Goal: Information Seeking & Learning: Learn about a topic

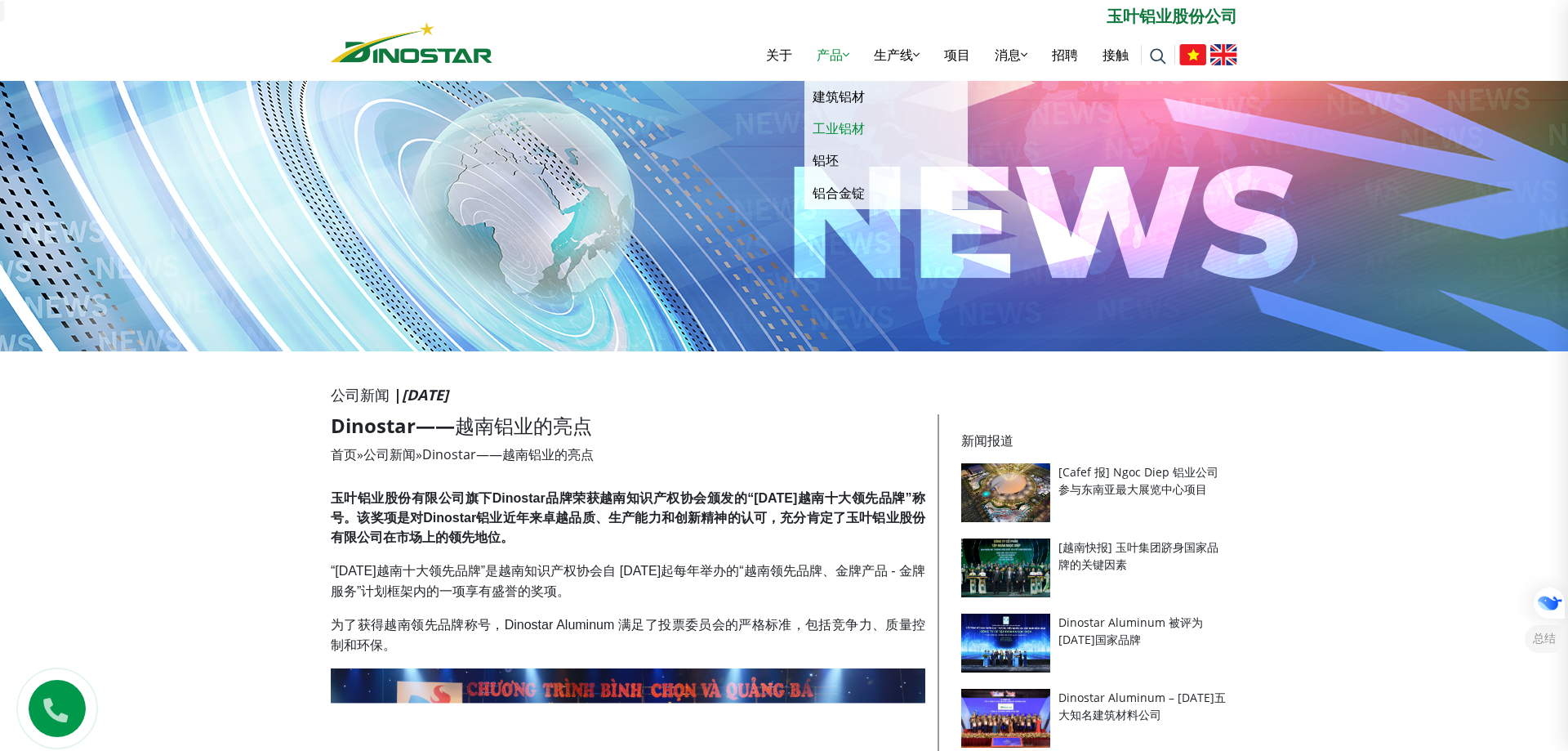
click at [839, 127] on font "工业铝材" at bounding box center [838, 128] width 52 height 18
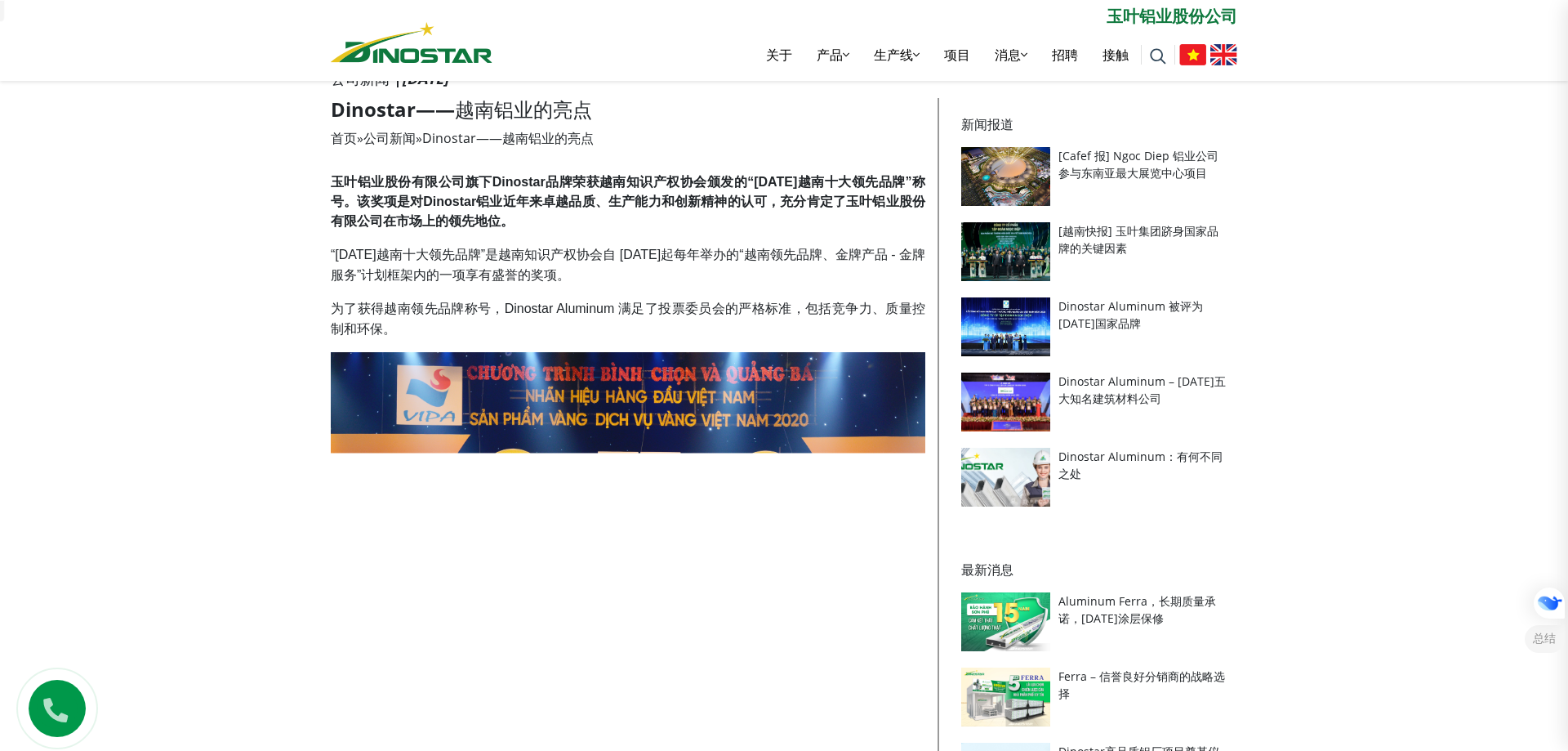
scroll to position [327, 0]
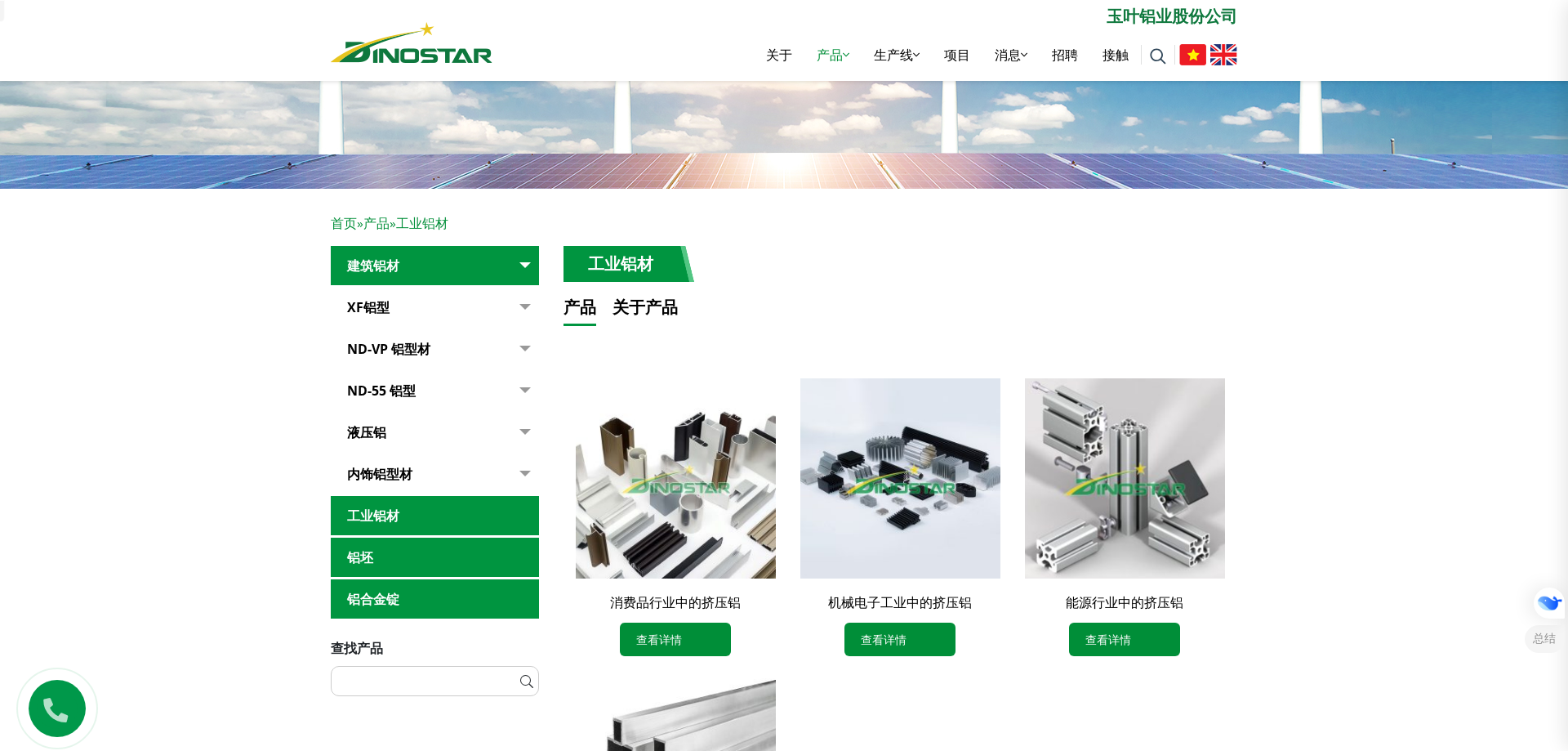
scroll to position [163, 0]
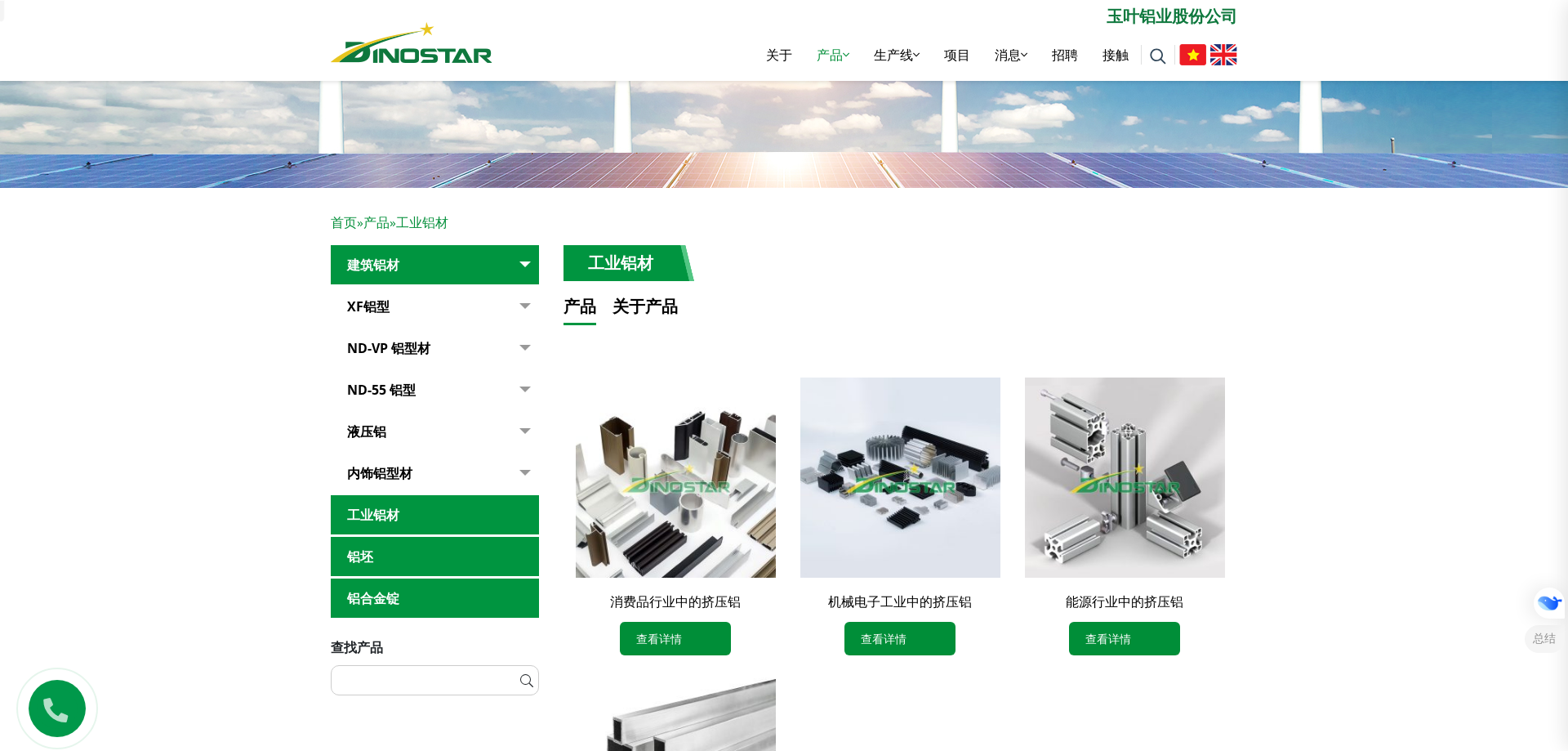
click at [517, 309] on button "button" at bounding box center [522, 307] width 32 height 40
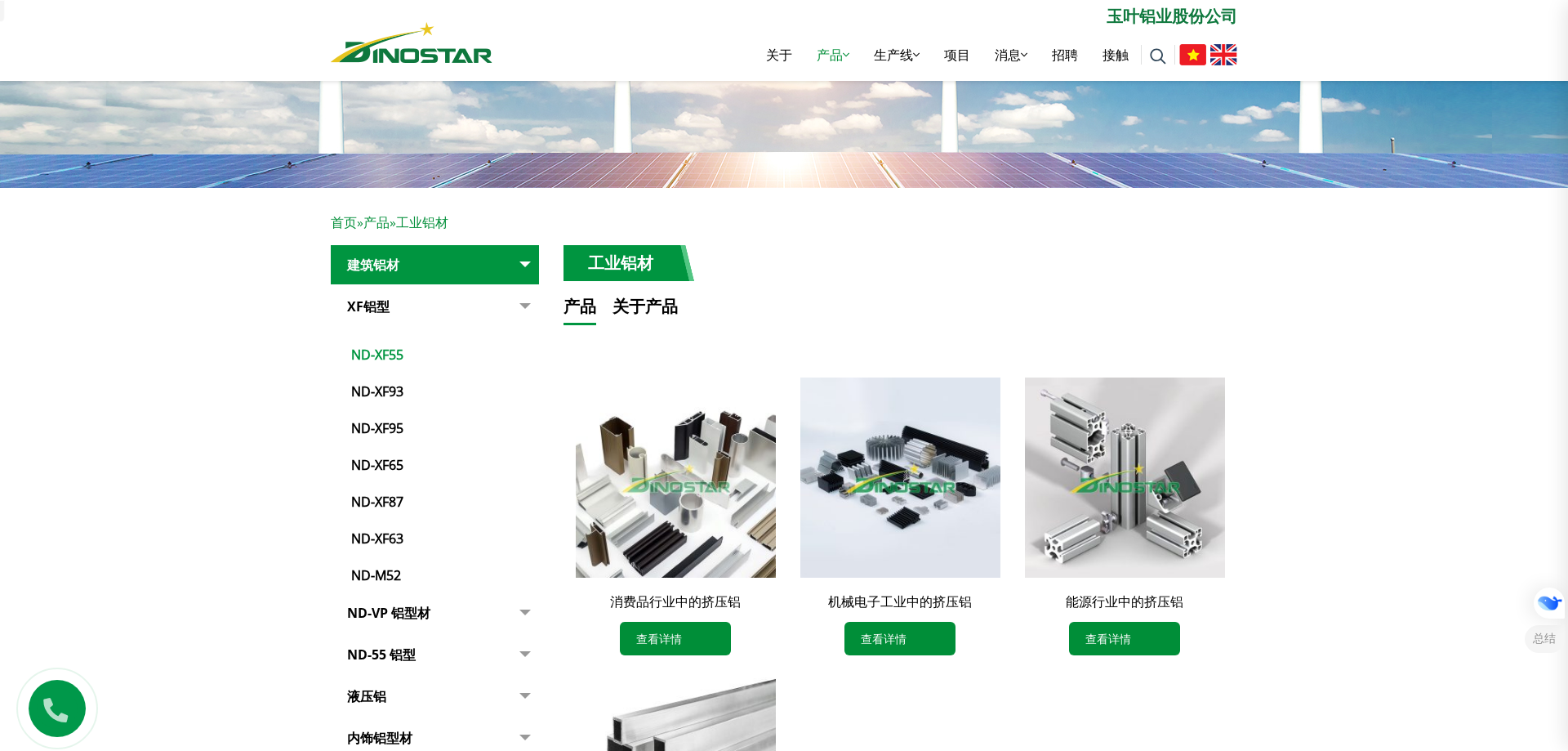
click at [383, 351] on font "ND-XF55" at bounding box center [377, 354] width 52 height 18
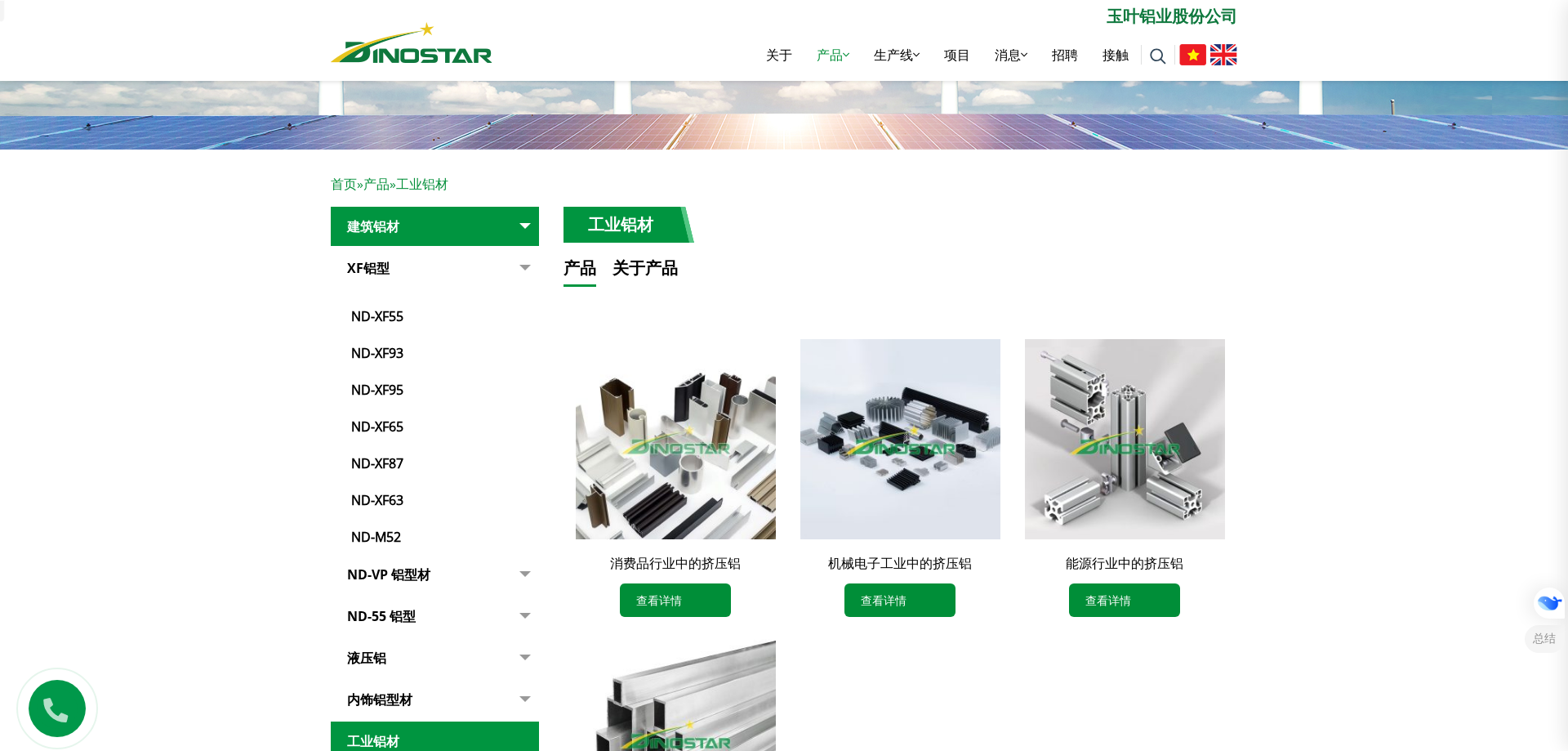
scroll to position [0, 0]
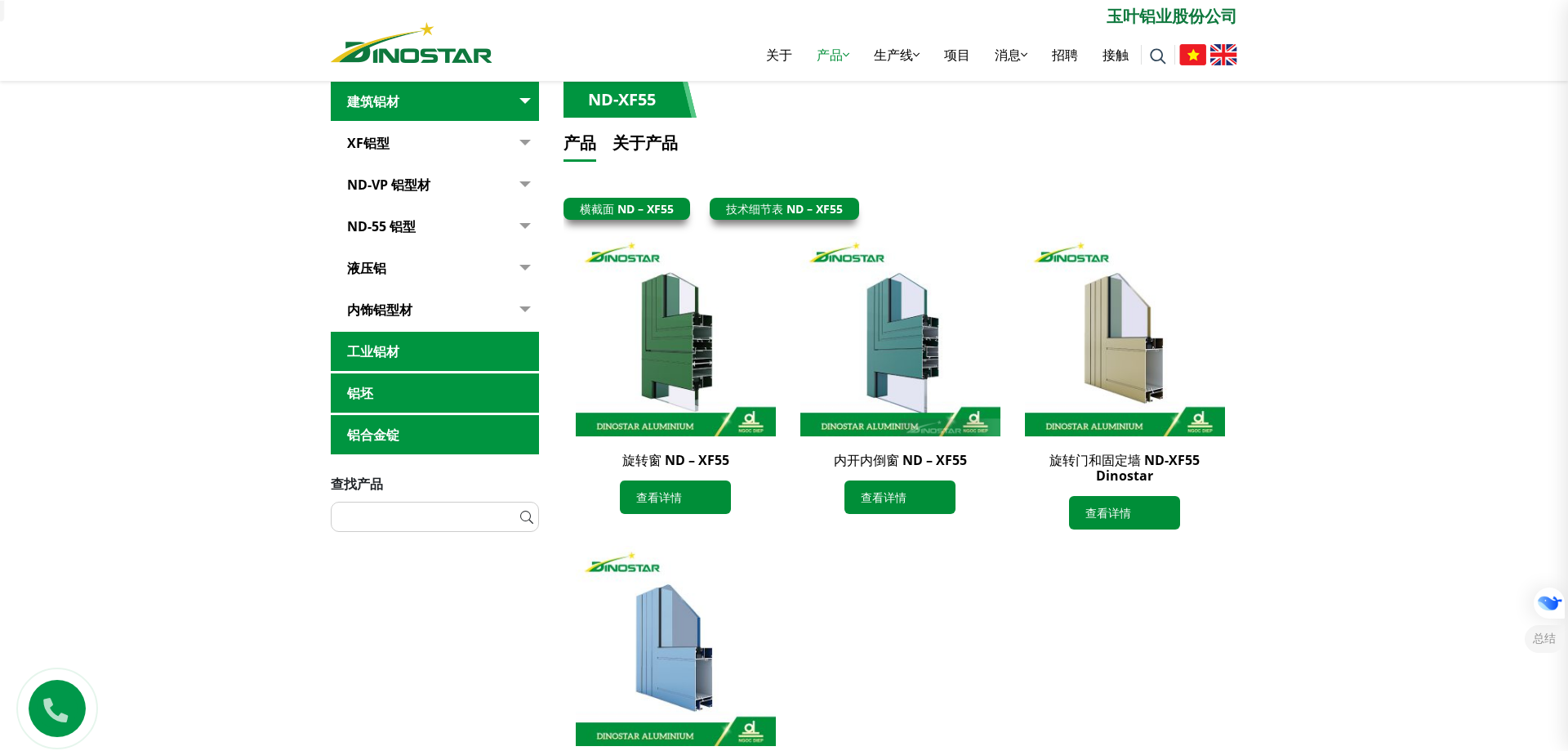
click at [522, 163] on button "button" at bounding box center [522, 143] width 32 height 40
click at [372, 264] on font "液压铝" at bounding box center [366, 268] width 39 height 18
click at [381, 265] on font "液压铝" at bounding box center [366, 268] width 39 height 18
click at [530, 163] on button "button" at bounding box center [522, 143] width 32 height 40
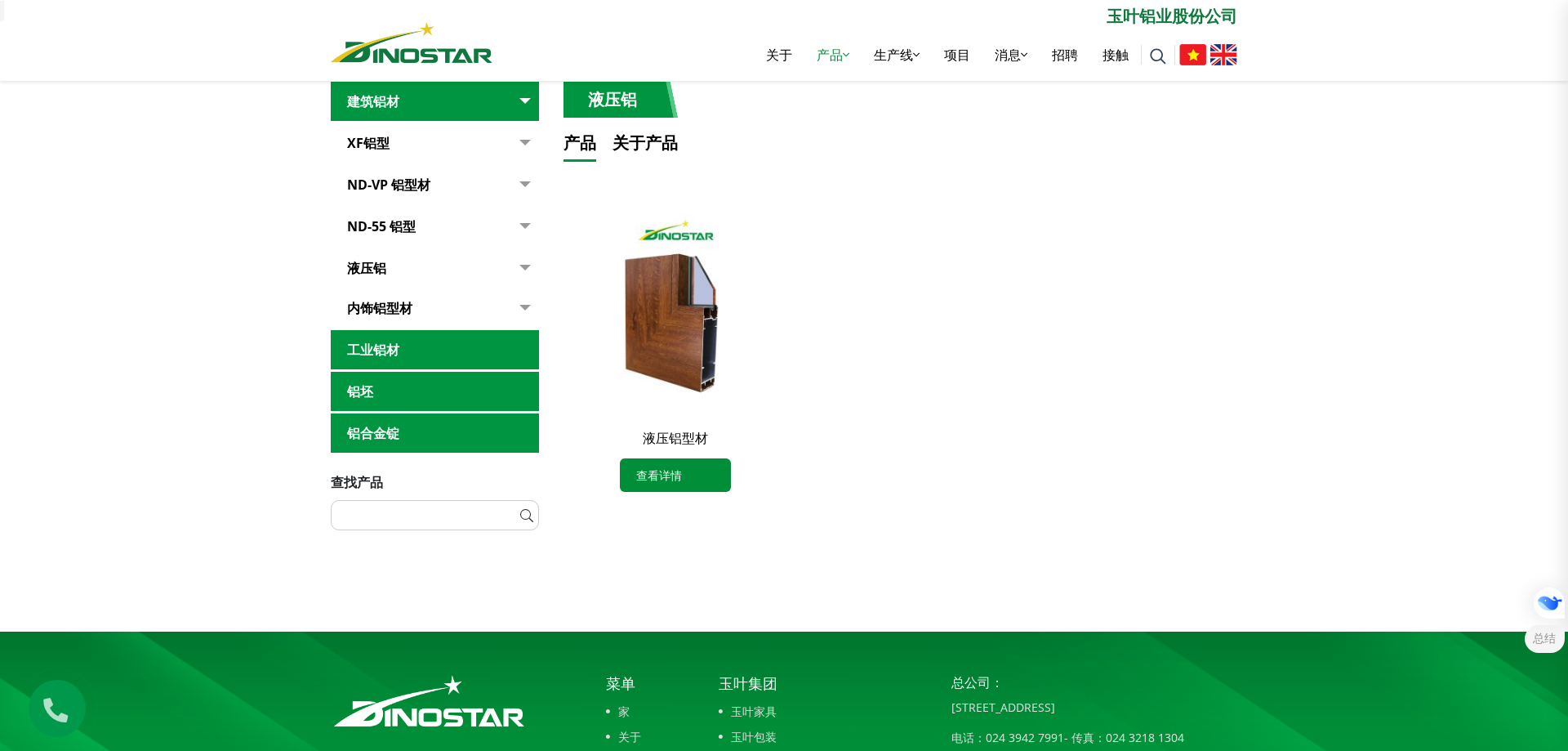
click at [355, 387] on font "铝坯" at bounding box center [361, 391] width 27 height 18
click at [474, 387] on link "铝坯" at bounding box center [434, 391] width 208 height 40
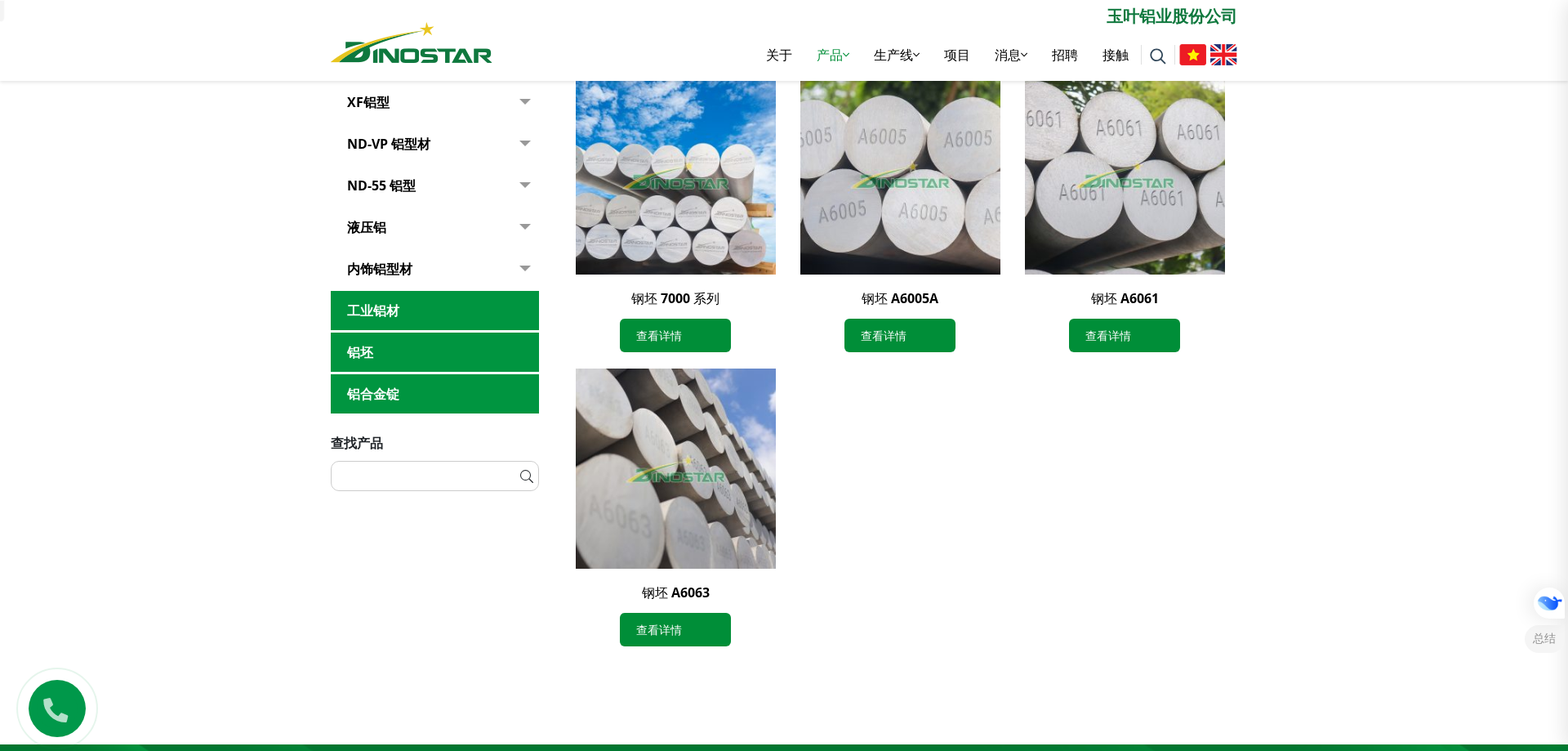
scroll to position [408, 0]
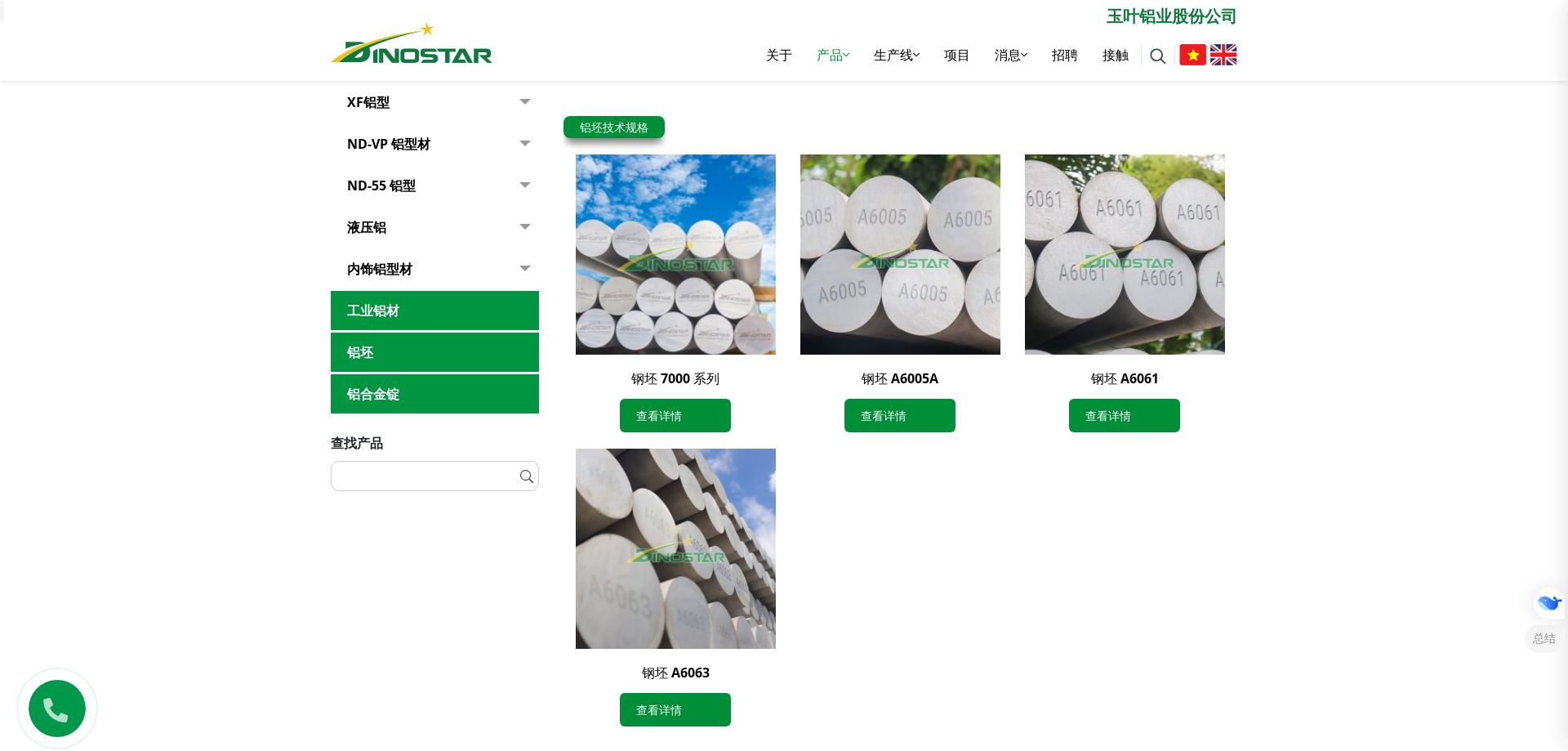
click at [690, 290] on img at bounding box center [675, 253] width 219 height 219
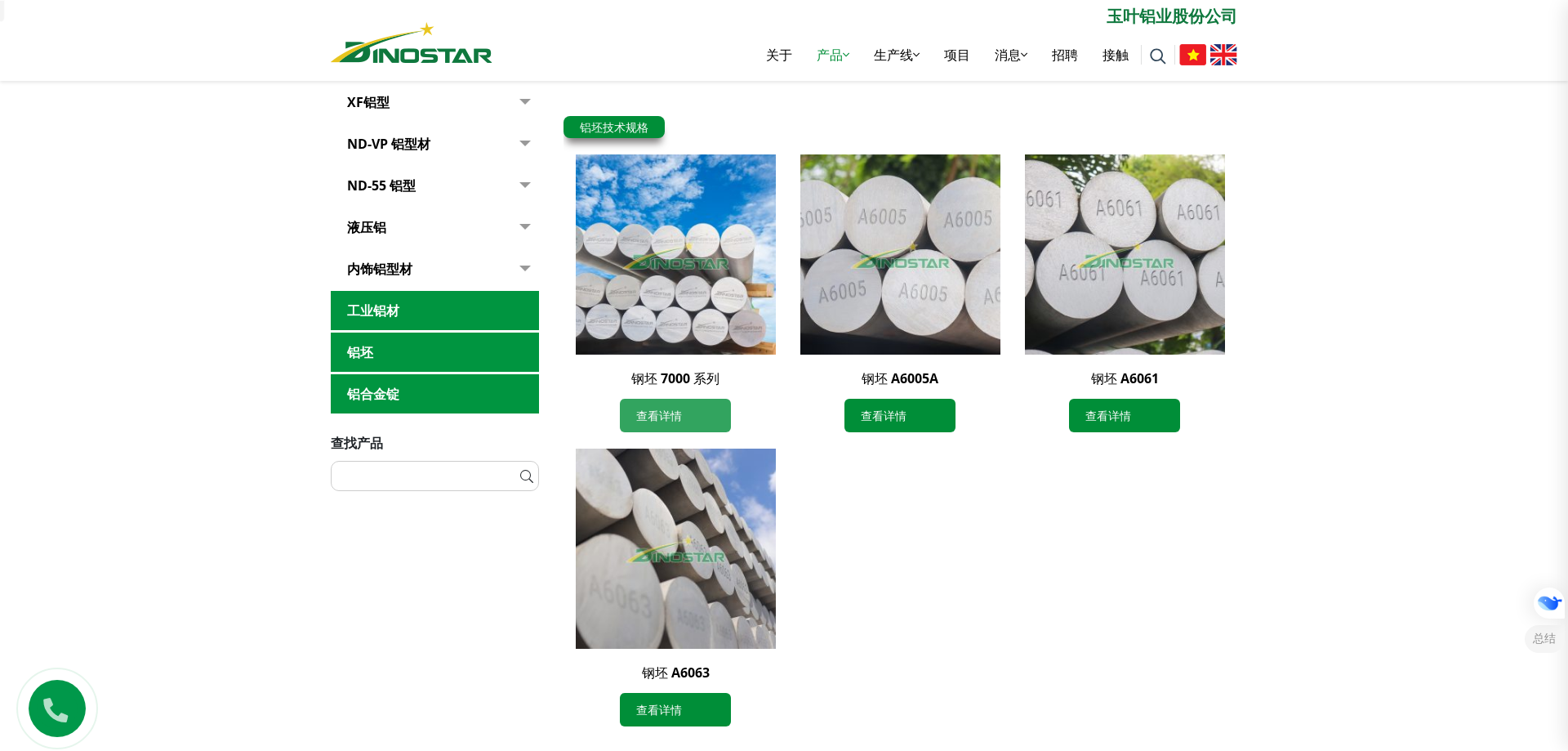
click at [670, 412] on font "查看详情" at bounding box center [659, 415] width 46 height 15
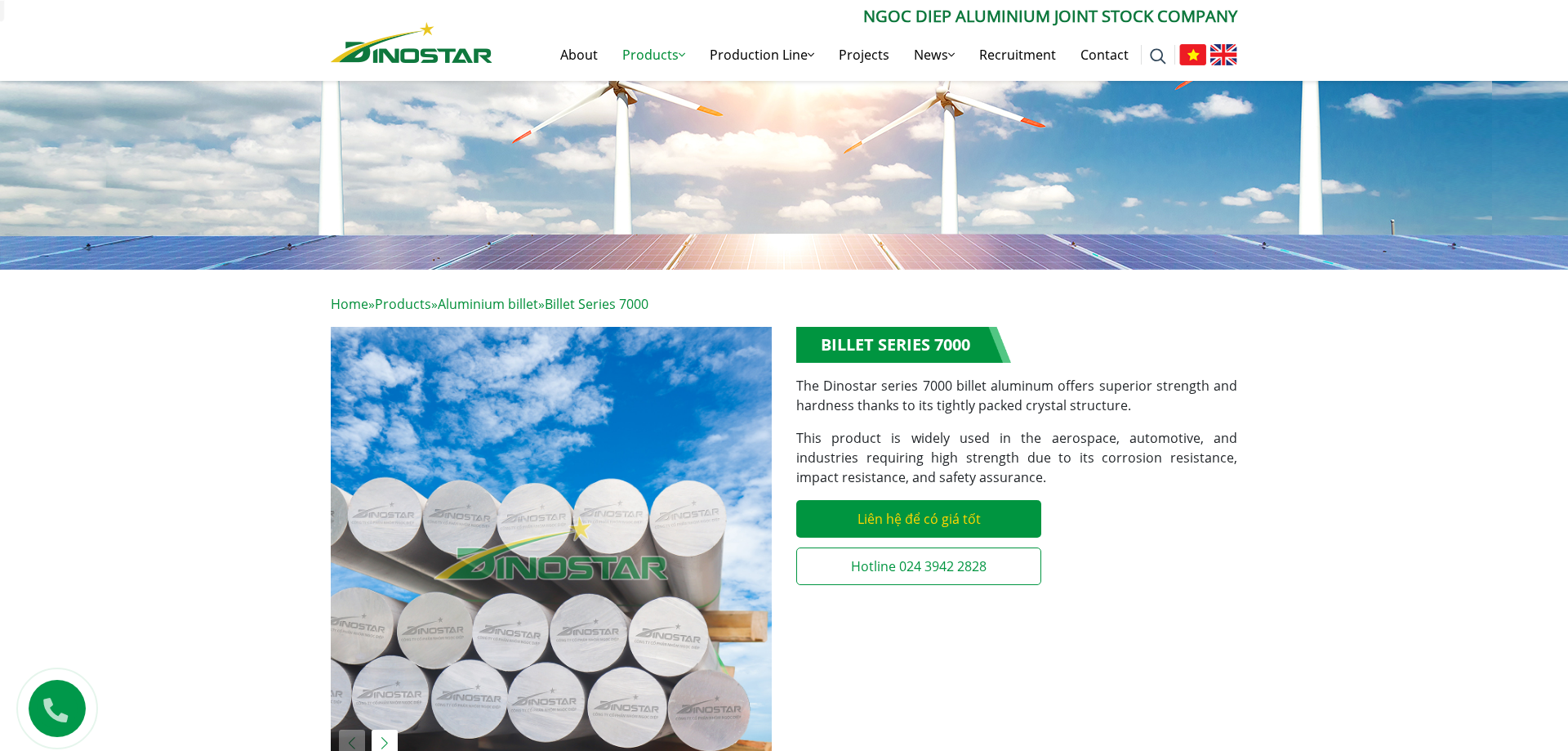
scroll to position [82, 0]
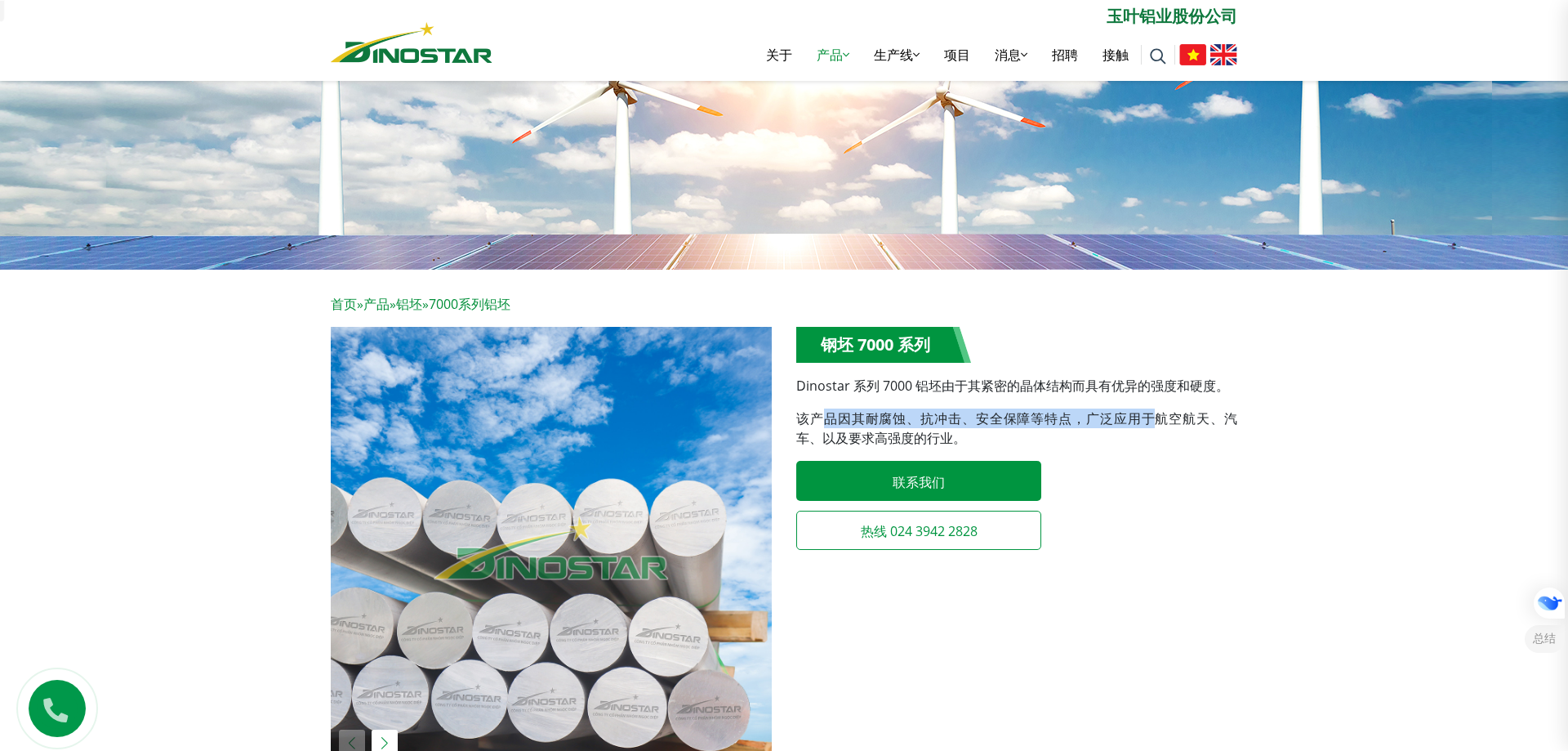
drag, startPoint x: 1156, startPoint y: 415, endPoint x: 826, endPoint y: 423, distance: 330.1
click at [826, 423] on font "该产品因其耐腐蚀、抗冲击、安全保障等特点，广泛应用于航空航天、汽车、以及要求高强度的行业。" at bounding box center [1017, 428] width 441 height 38
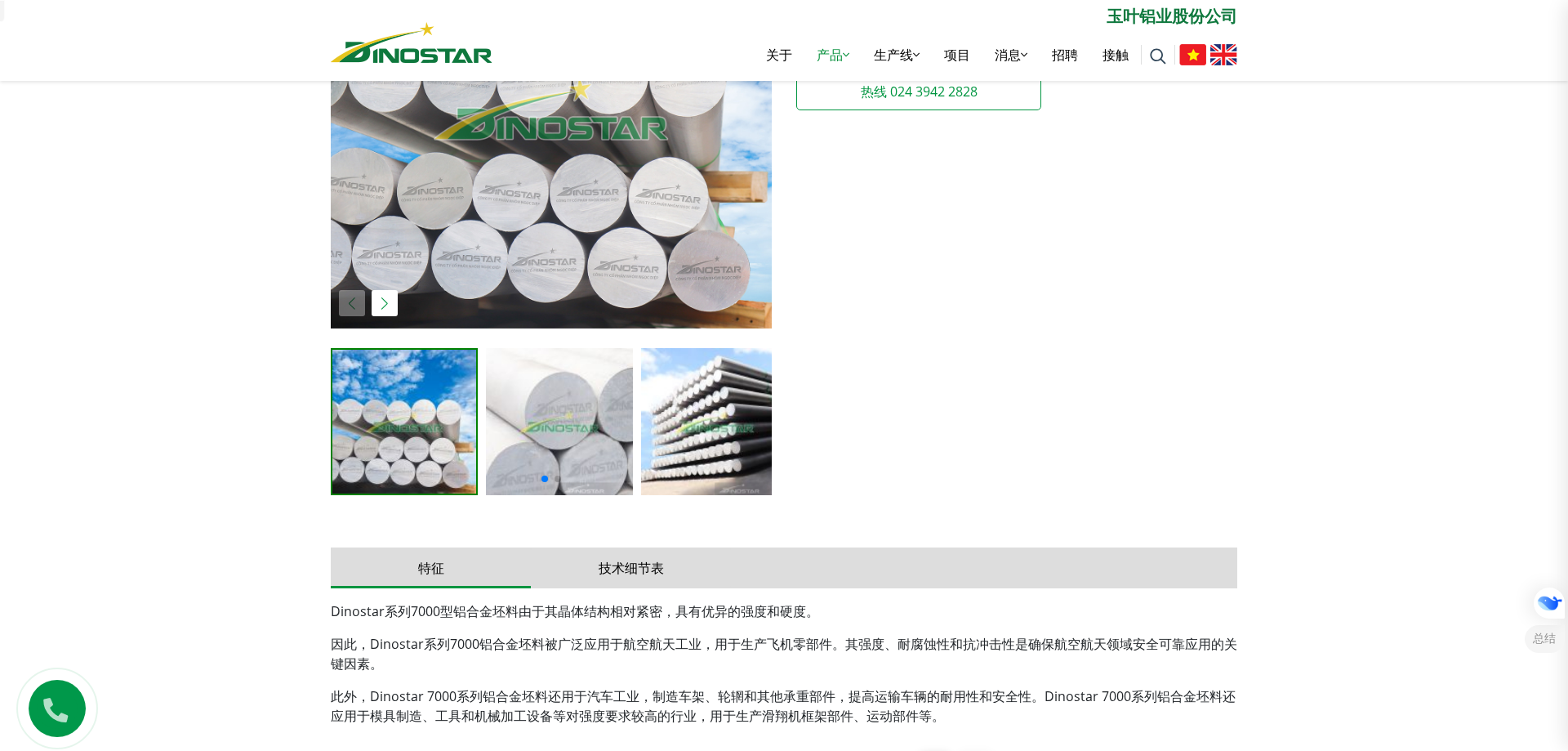
scroll to position [735, 0]
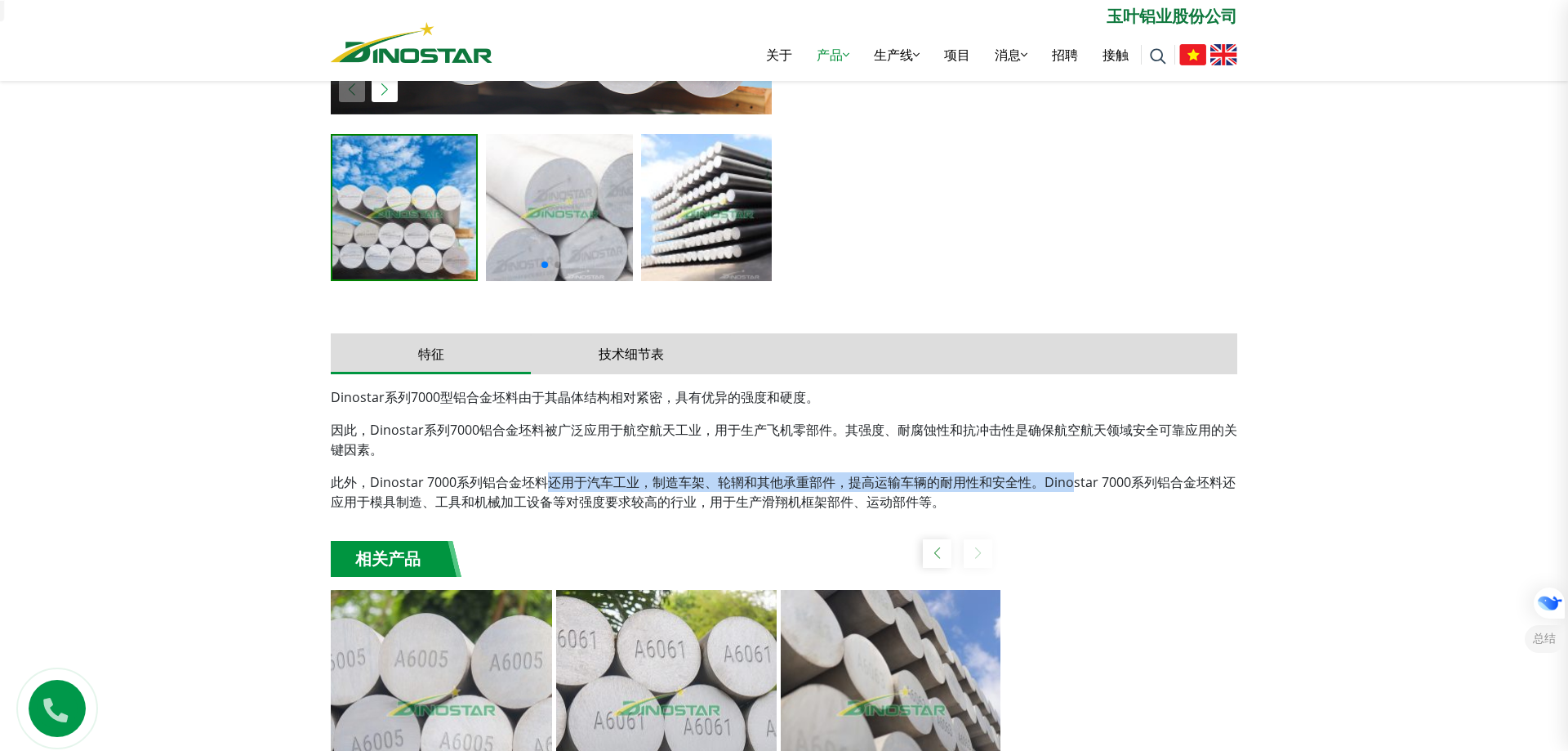
drag, startPoint x: 541, startPoint y: 480, endPoint x: 1072, endPoint y: 479, distance: 531.0
click at [1072, 479] on font "此外，Dinostar 7000系列铝合金坯料还用于汽车工业，制造车架、轮辋和其他承重部件，提高运输车辆的耐用性和安全性。Dinostar 7000系列铝合金…" at bounding box center [782, 492] width 905 height 38
click at [958, 479] on font "此外，Dinostar 7000系列铝合金坯料还用于汽车工业，制造车架、轮辋和其他承重部件，提高运输车辆的耐用性和安全性。Dinostar 7000系列铝合金…" at bounding box center [782, 492] width 905 height 38
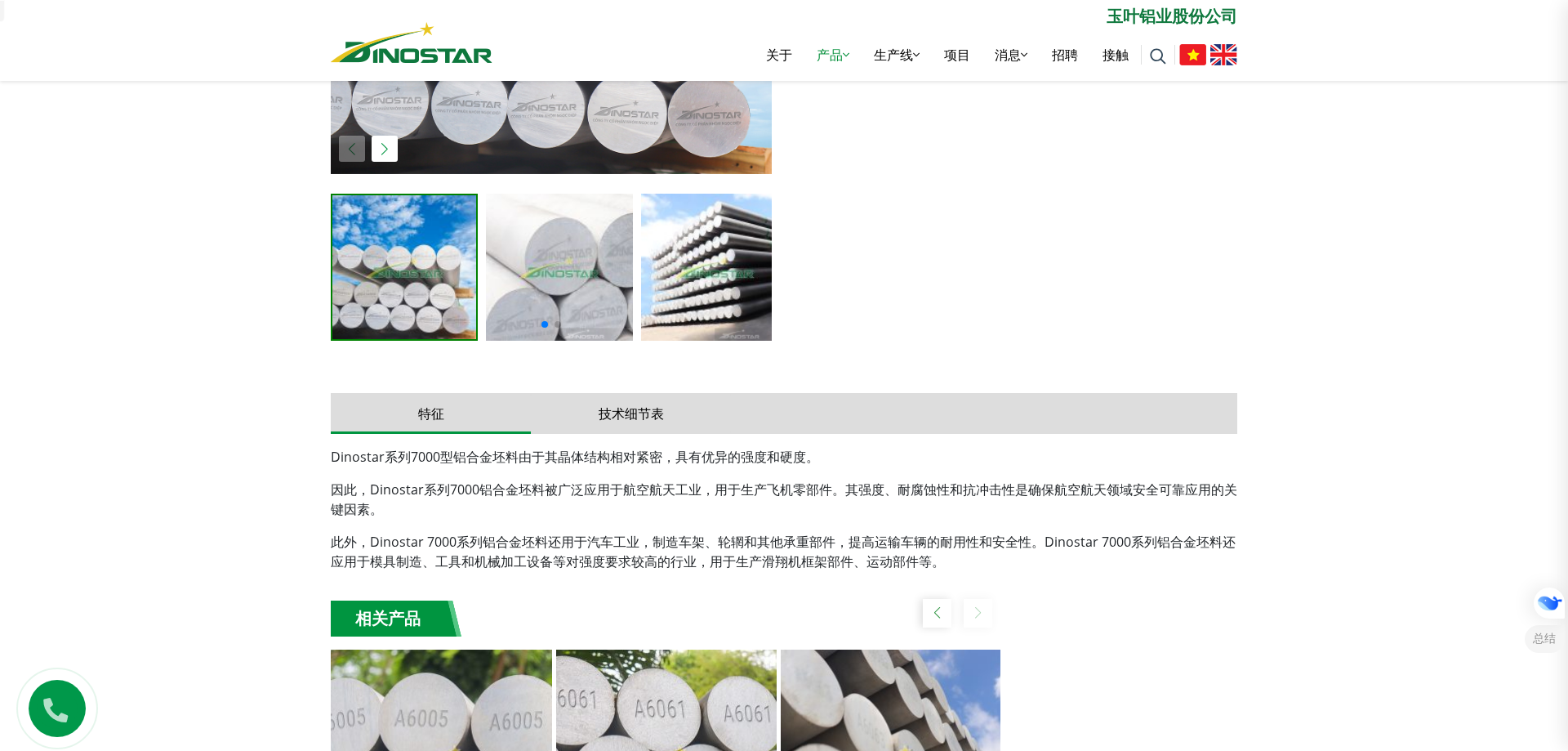
scroll to position [653, 0]
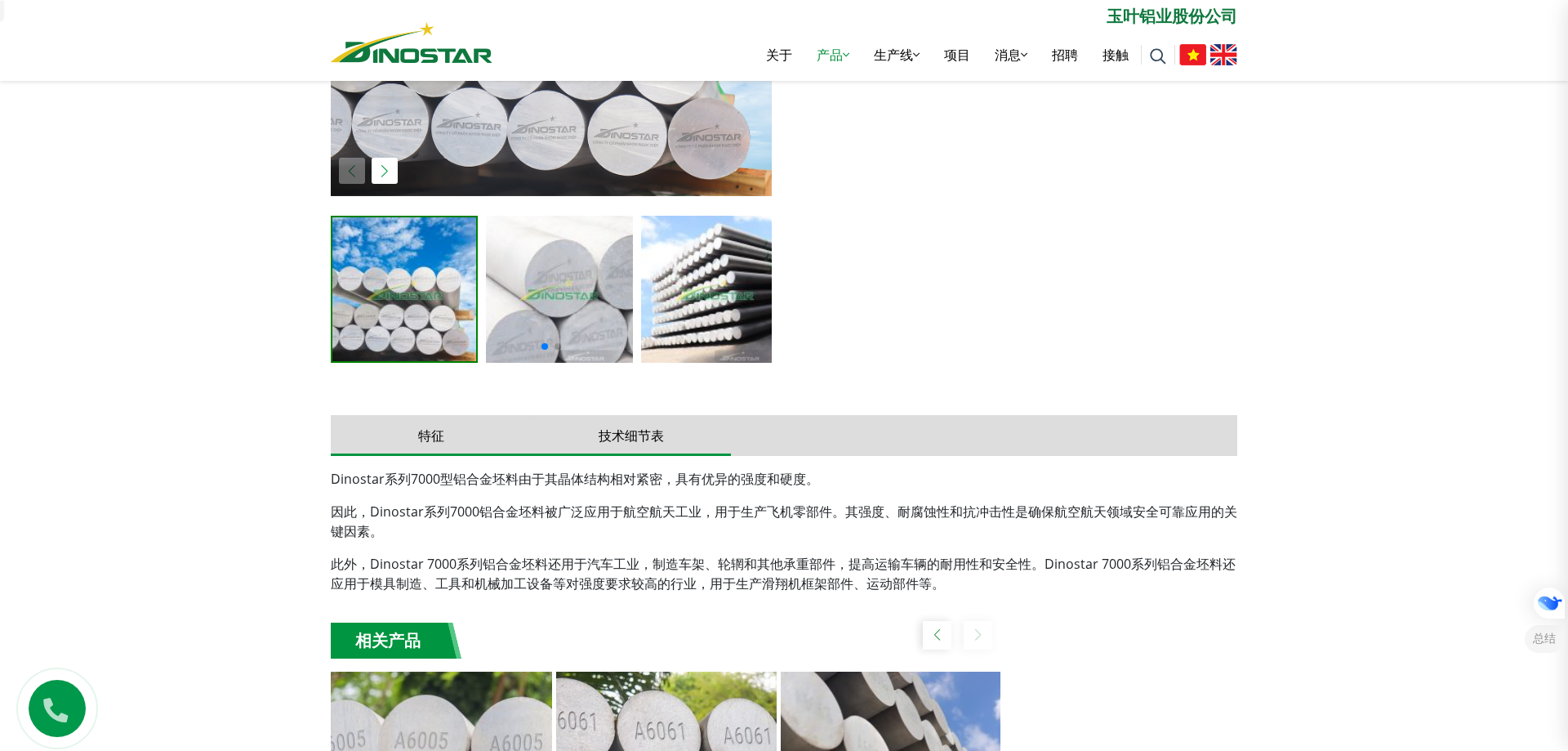
click at [583, 442] on button "技术细节表" at bounding box center [630, 435] width 200 height 41
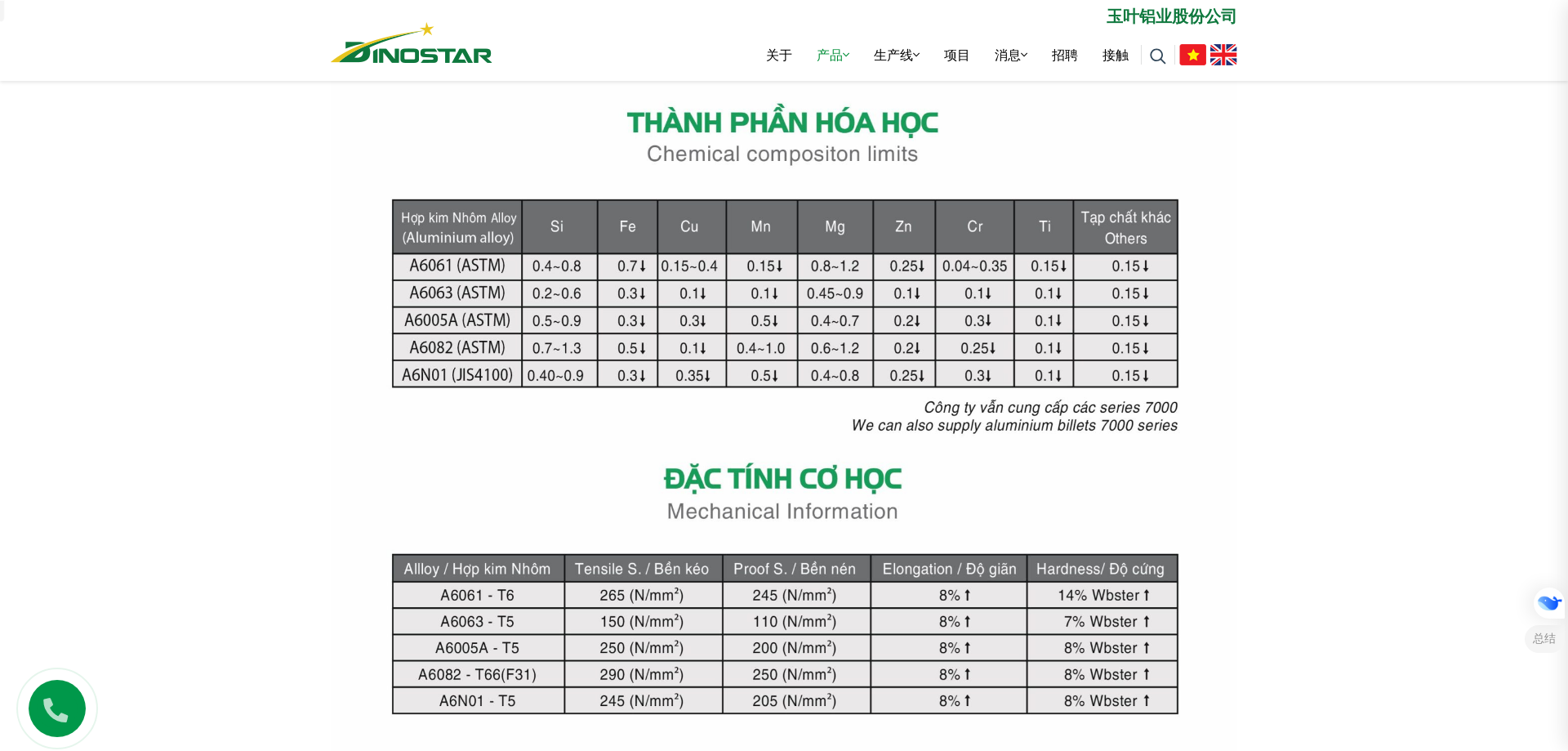
scroll to position [1167, 0]
